Goal: Task Accomplishment & Management: Complete application form

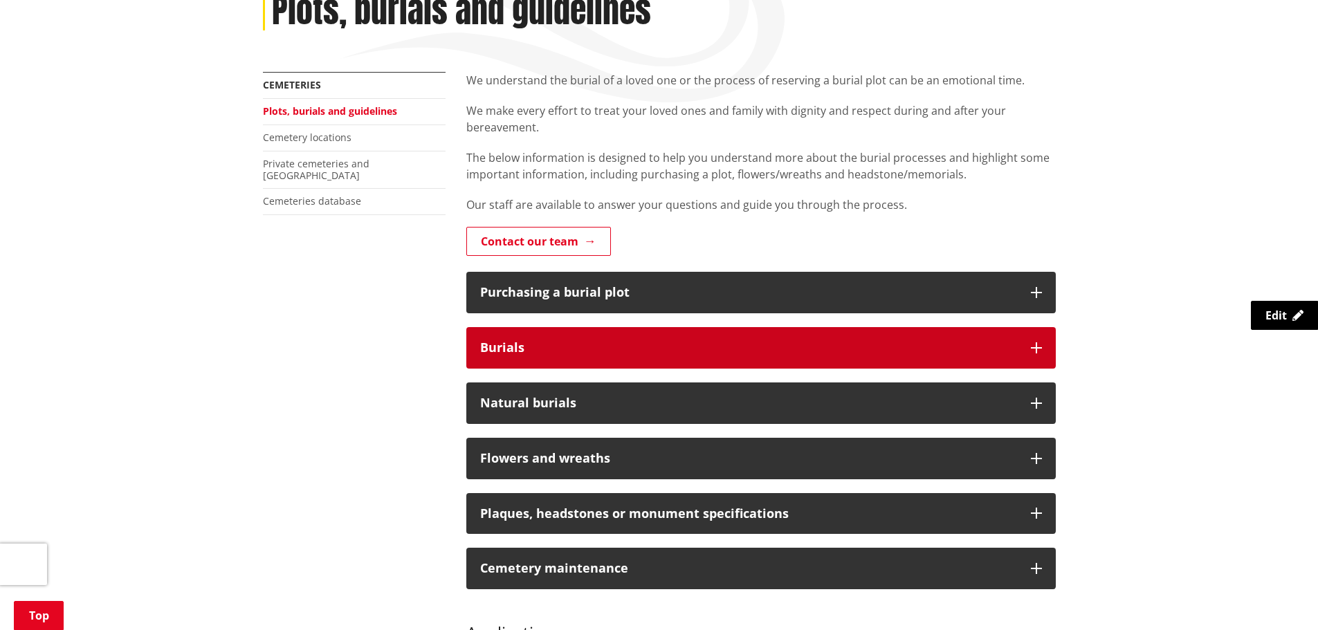
scroll to position [208, 0]
click at [648, 337] on button "Burials" at bounding box center [760, 348] width 589 height 42
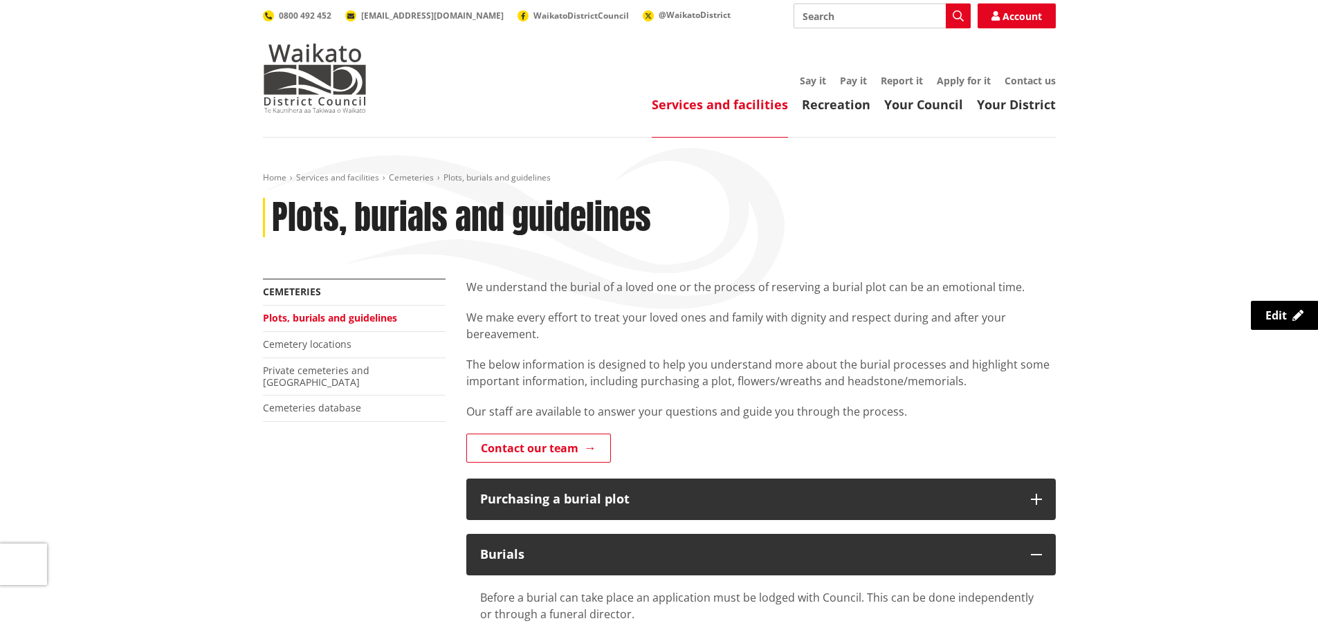
scroll to position [0, 0]
drag, startPoint x: 408, startPoint y: 321, endPoint x: 257, endPoint y: 327, distance: 150.9
click at [257, 327] on div "More from this section Cemeteries Plots, burials and guidelines Cemetery locati…" at bounding box center [354, 368] width 203 height 178
copy link "Plots, burials and guidelines"
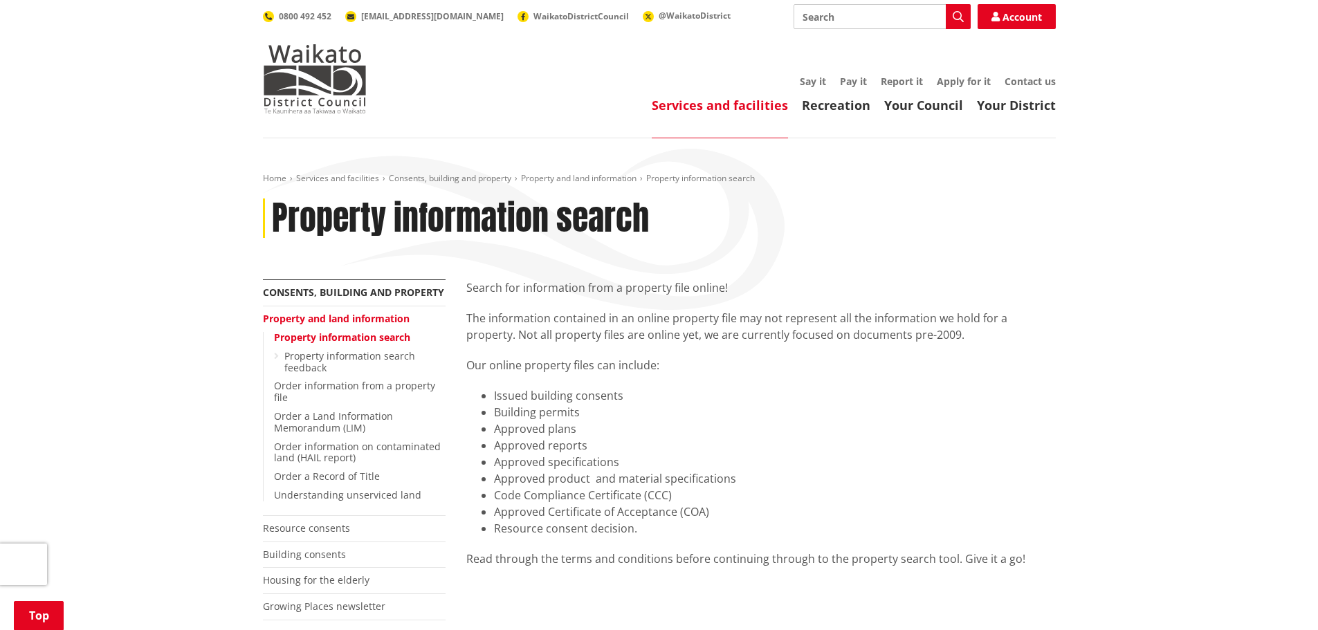
scroll to position [484, 0]
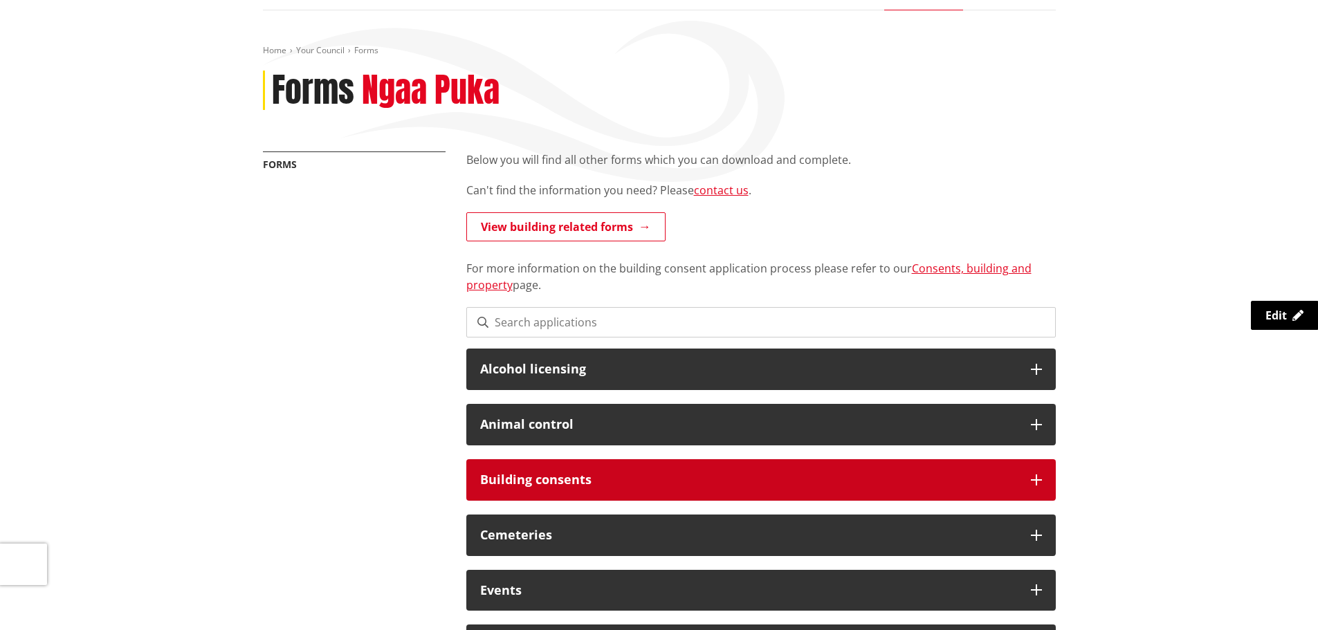
scroll to position [346, 0]
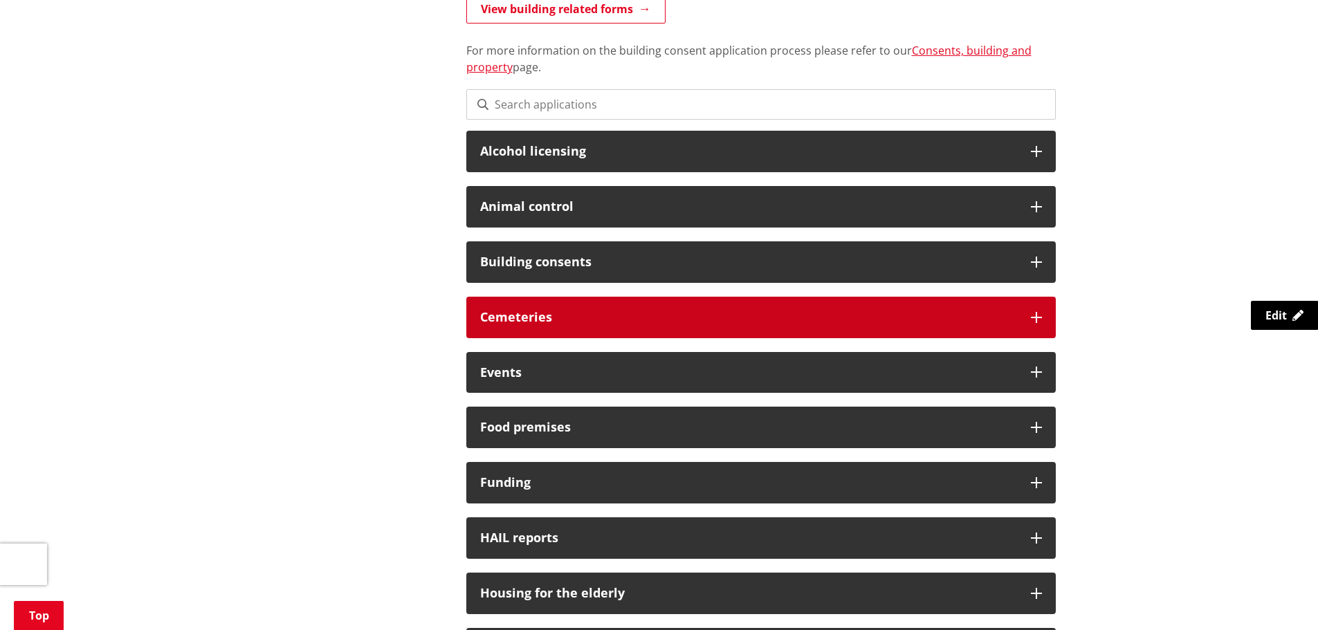
click at [653, 326] on div "Cemeteries" at bounding box center [760, 318] width 589 height 42
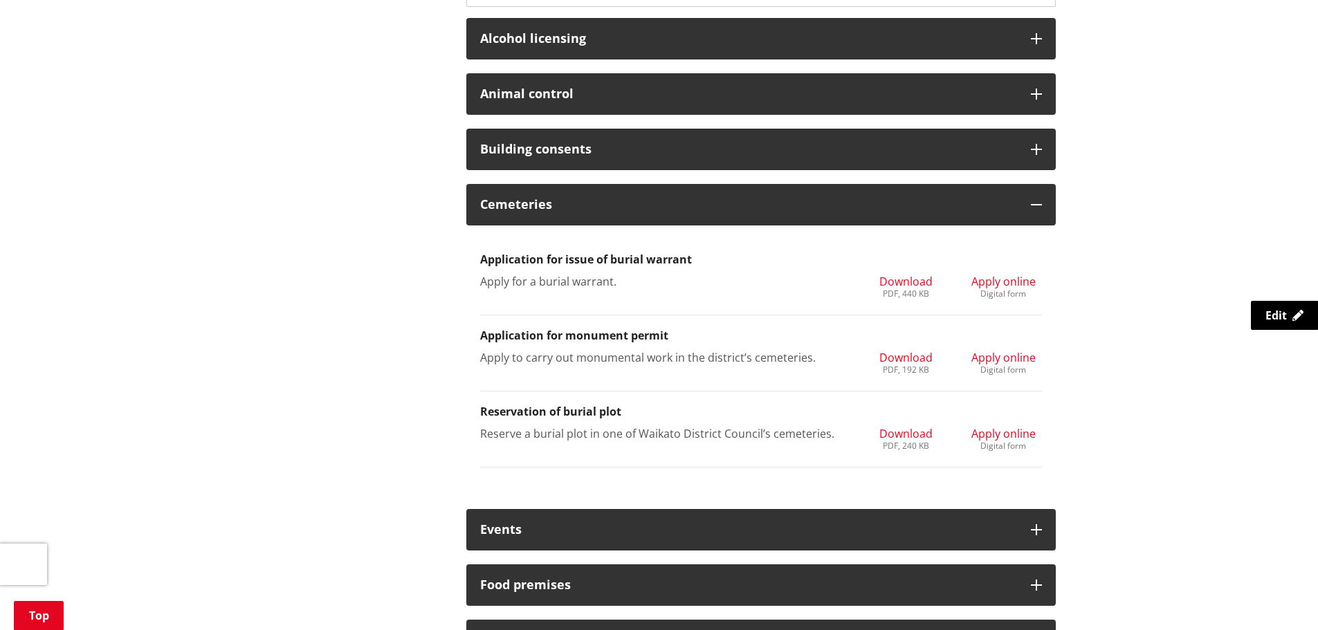
scroll to position [484, 0]
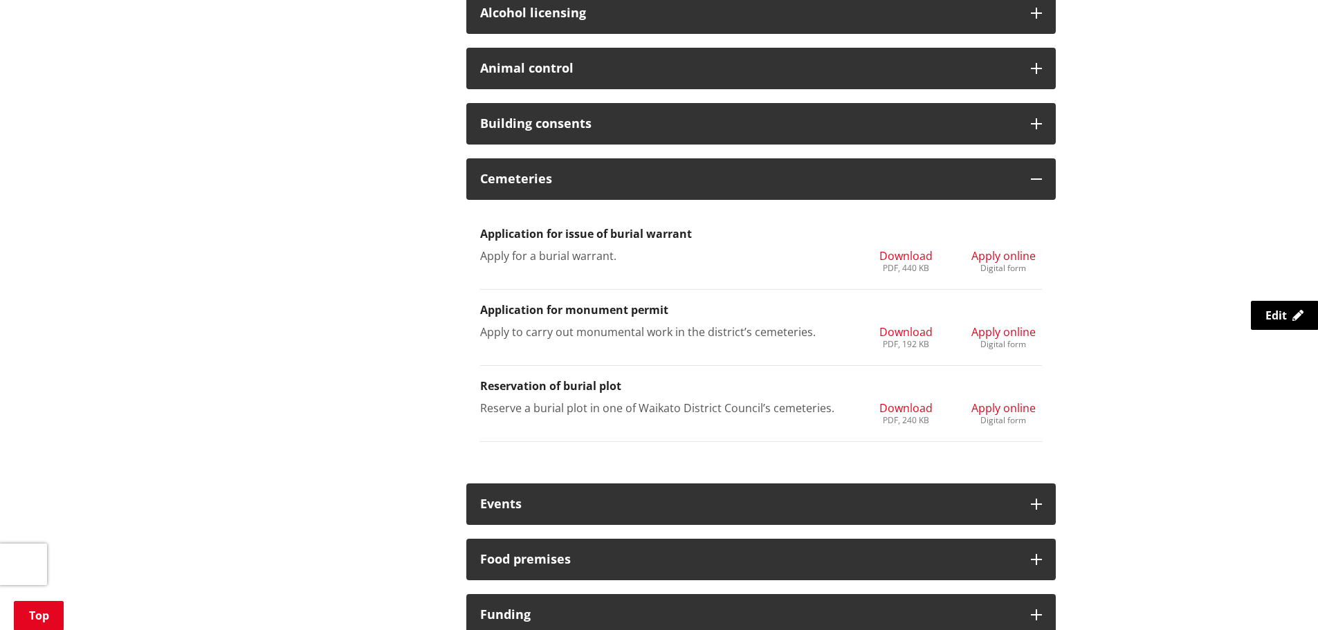
click at [1007, 410] on span "Apply online" at bounding box center [1003, 408] width 64 height 15
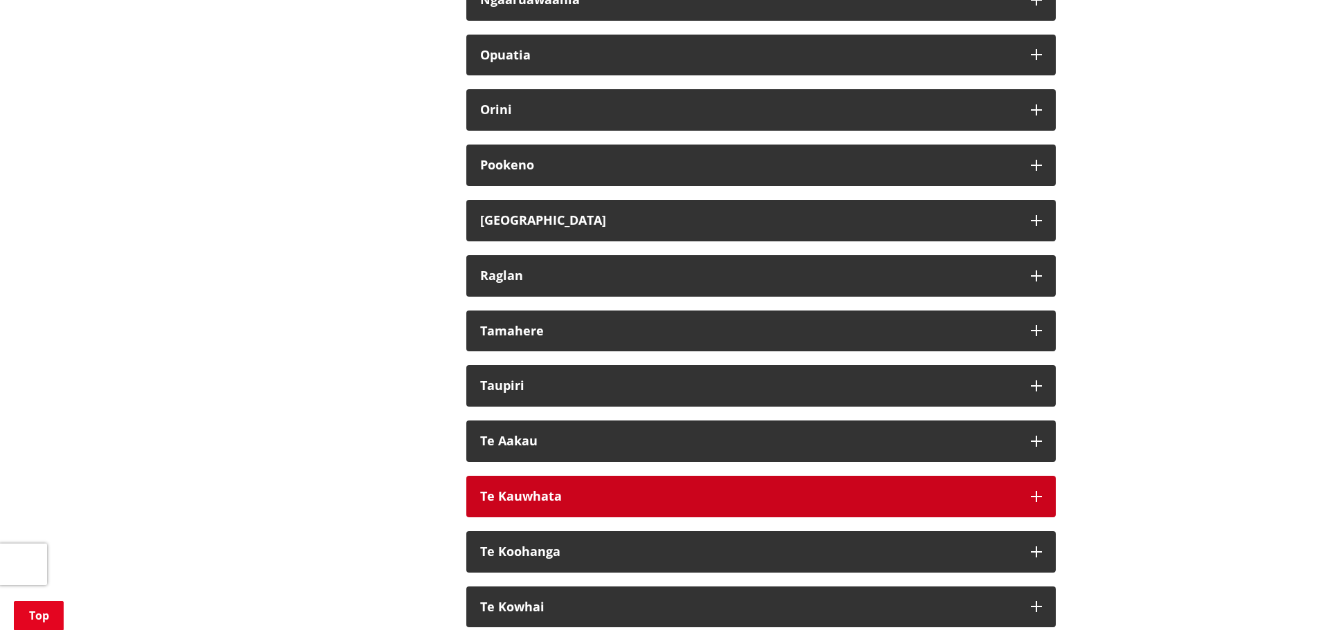
scroll to position [1314, 0]
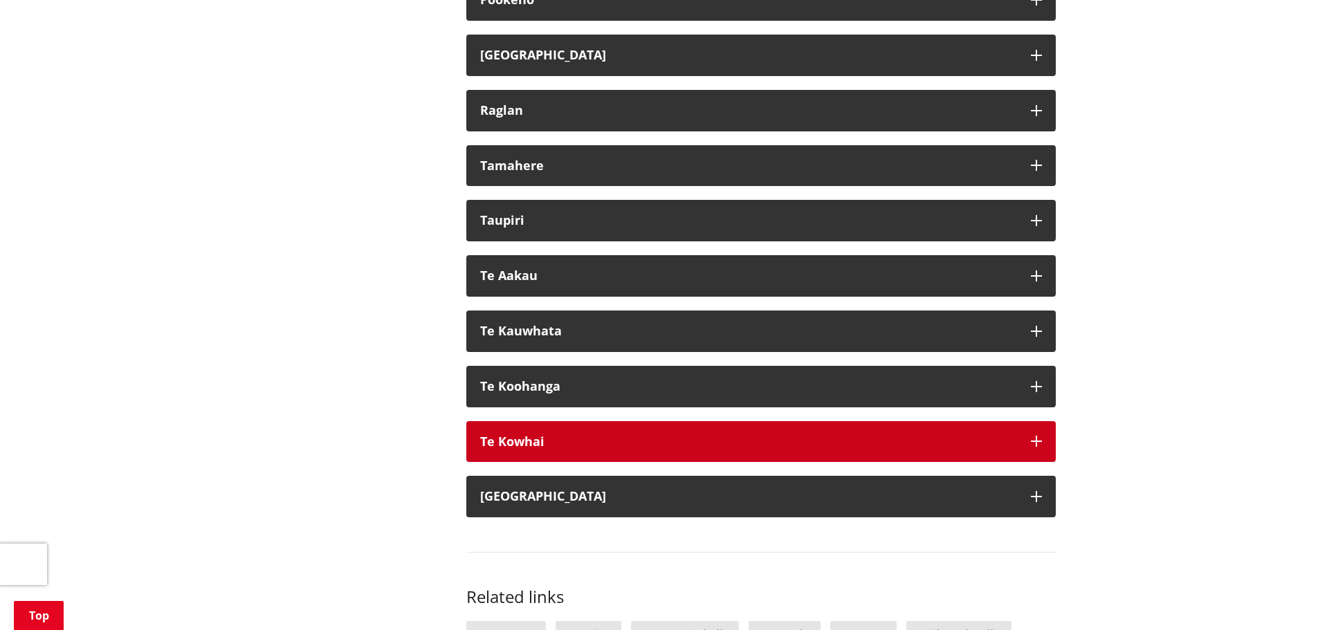
click at [642, 443] on h3 "Te Kowhai" at bounding box center [748, 442] width 537 height 14
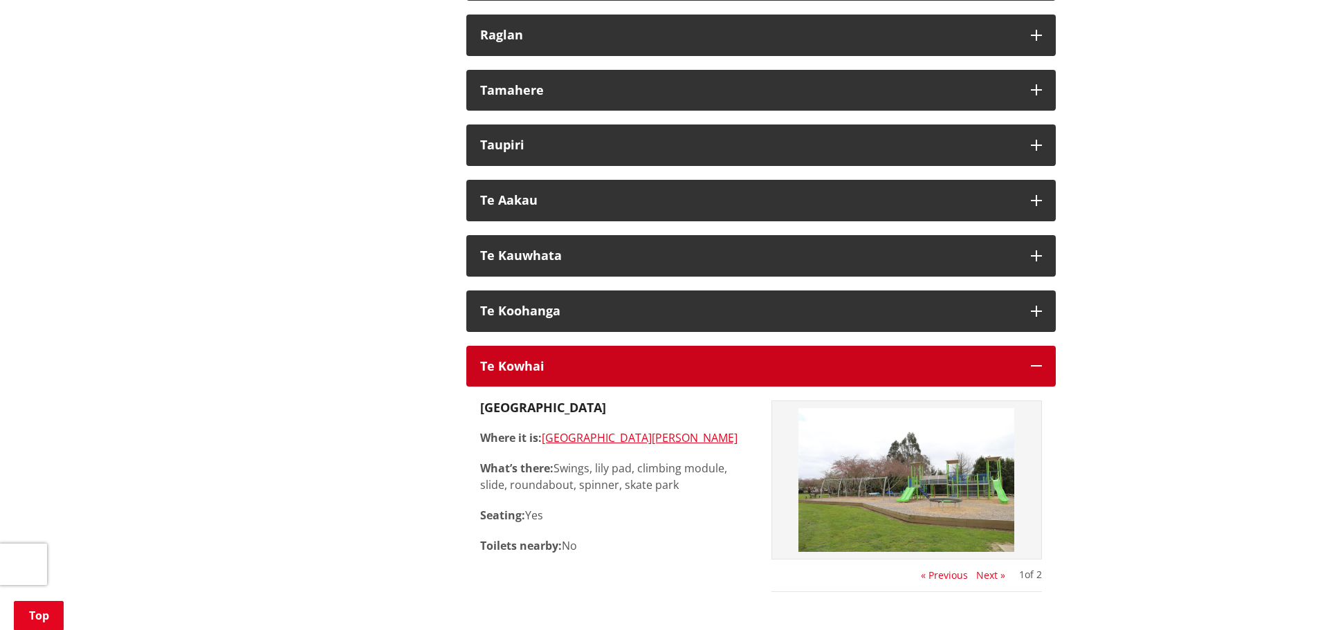
scroll to position [1453, 0]
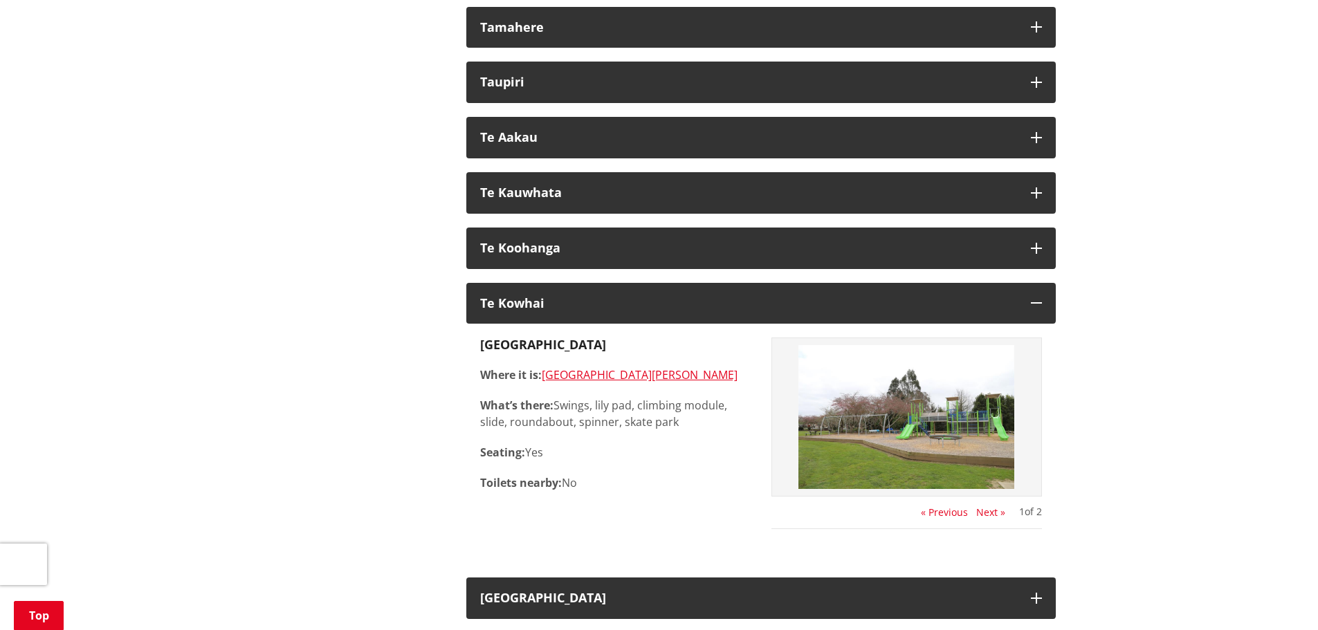
click at [988, 512] on button "Next »" at bounding box center [990, 512] width 29 height 11
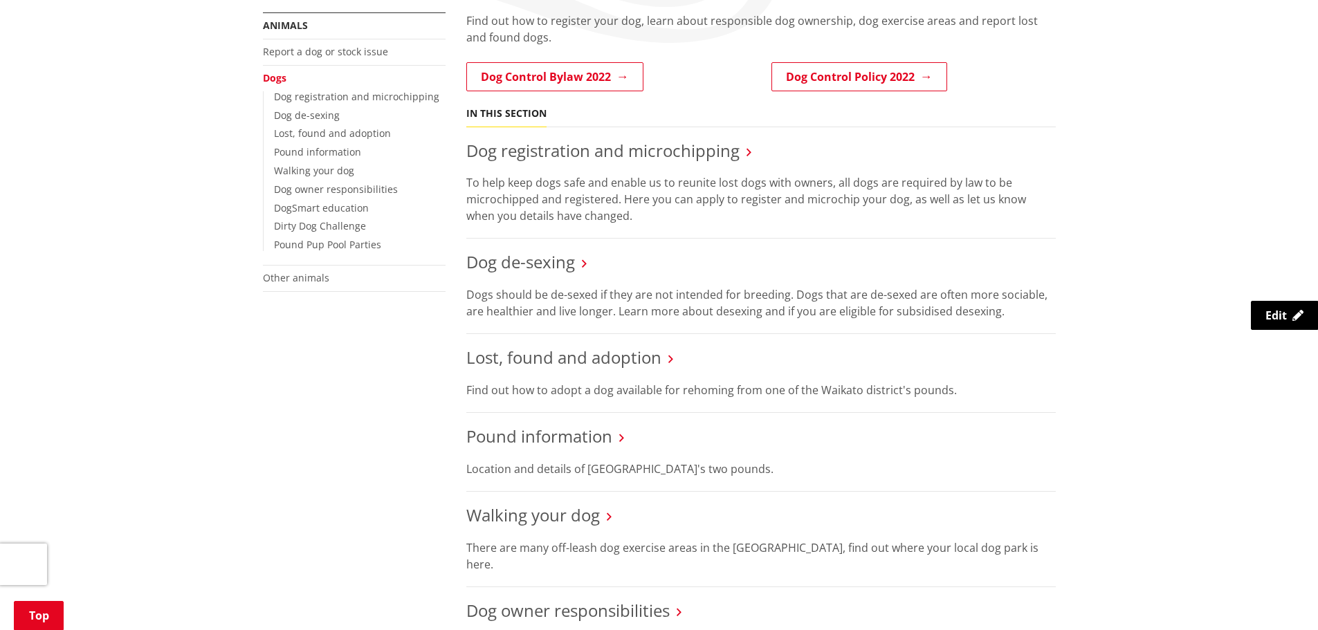
scroll to position [277, 0]
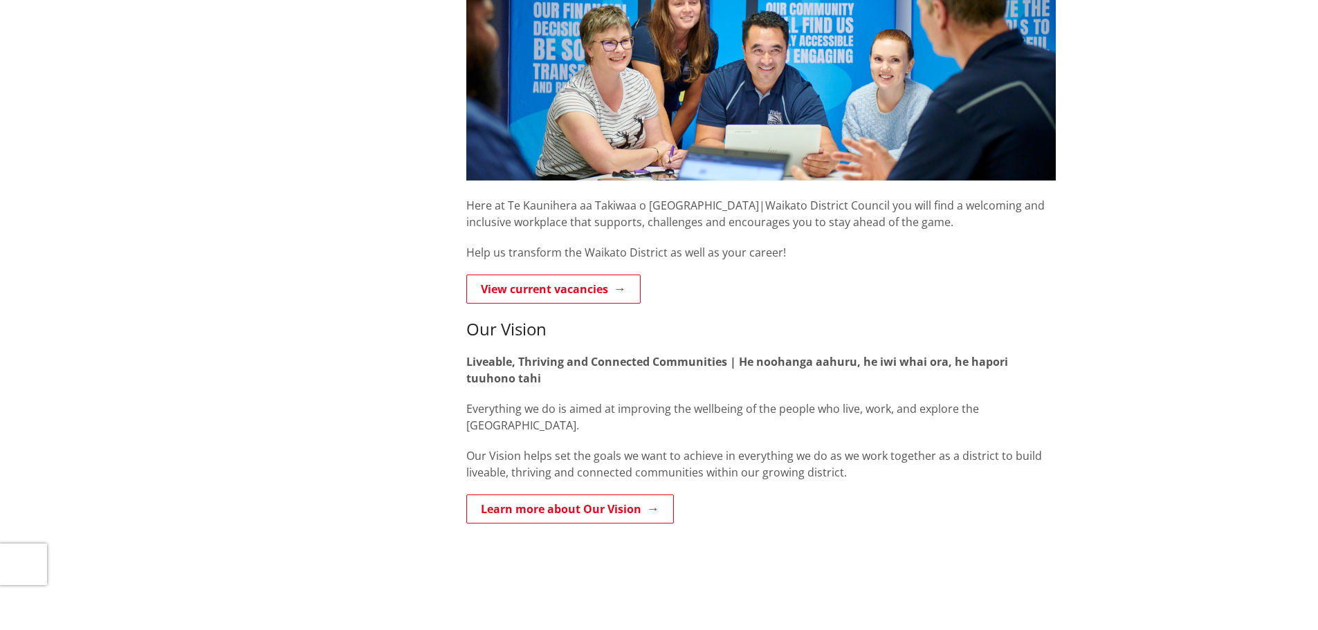
scroll to position [346, 0]
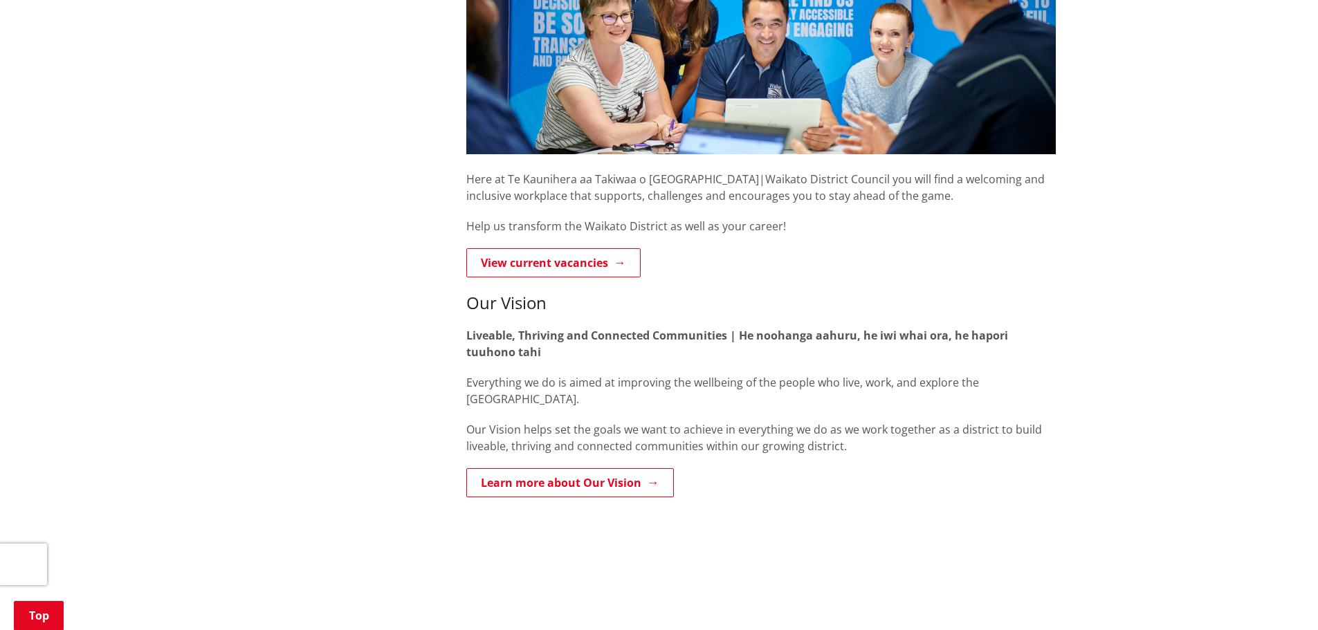
click at [597, 264] on link "View current vacancies" at bounding box center [553, 262] width 174 height 29
